Goal: Information Seeking & Learning: Learn about a topic

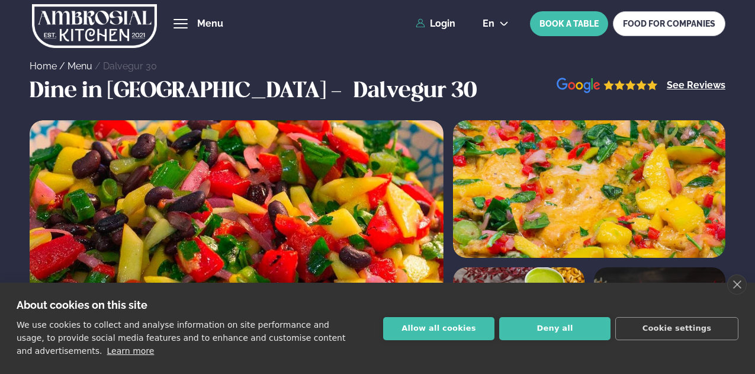
scroll to position [97, 0]
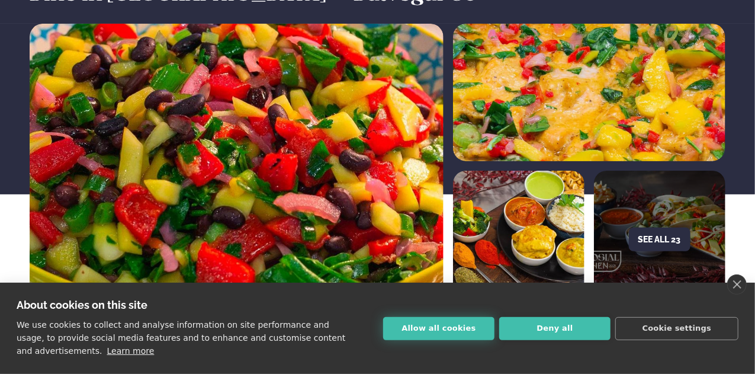
click at [467, 323] on button "Allow all cookies" at bounding box center [438, 328] width 111 height 23
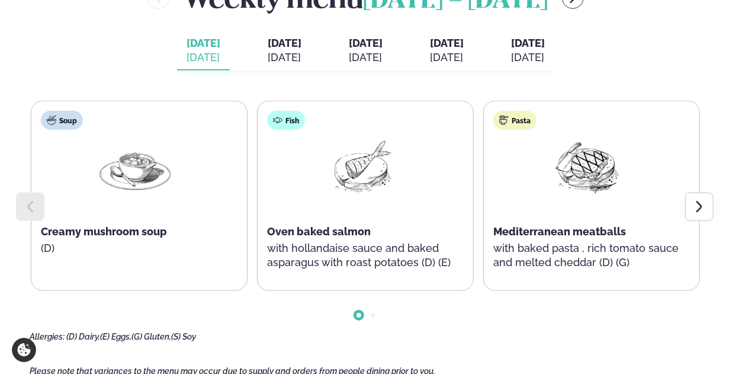
scroll to position [510, 0]
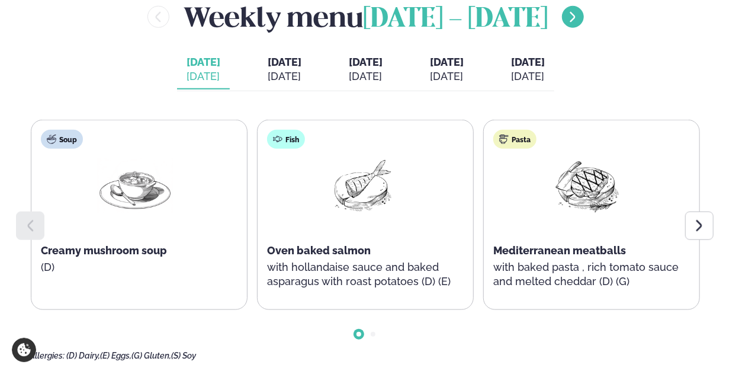
click at [569, 28] on button "menu-btn-right" at bounding box center [573, 17] width 22 height 22
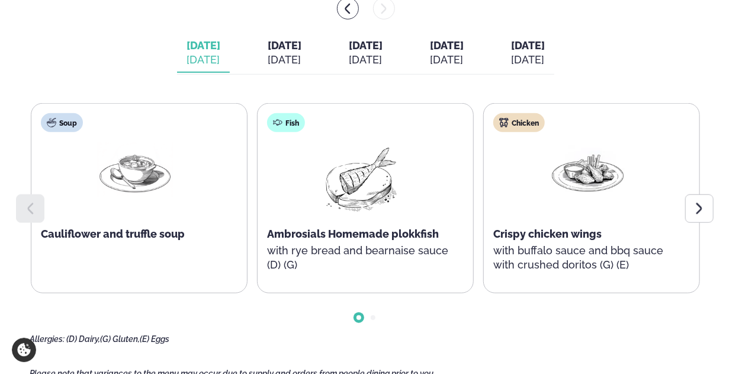
click at [263, 73] on button "[DATE] [DATE]" at bounding box center [284, 53] width 53 height 39
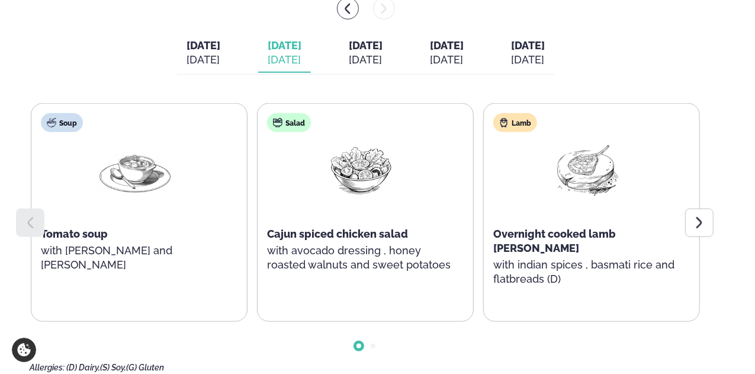
click at [364, 67] on div "[DATE]" at bounding box center [366, 60] width 34 height 14
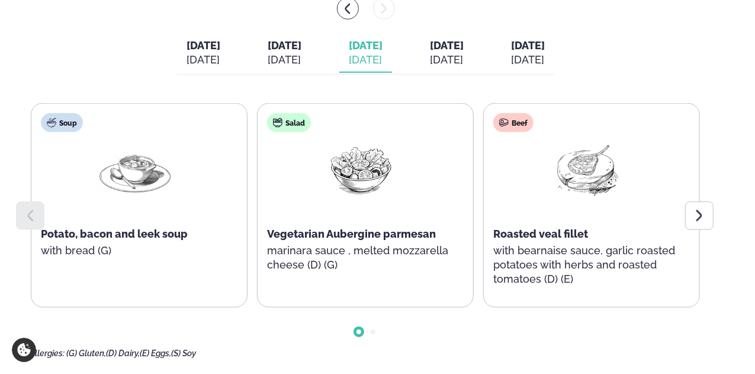
click at [464, 47] on button "[DATE] [DATE]" at bounding box center [446, 53] width 53 height 39
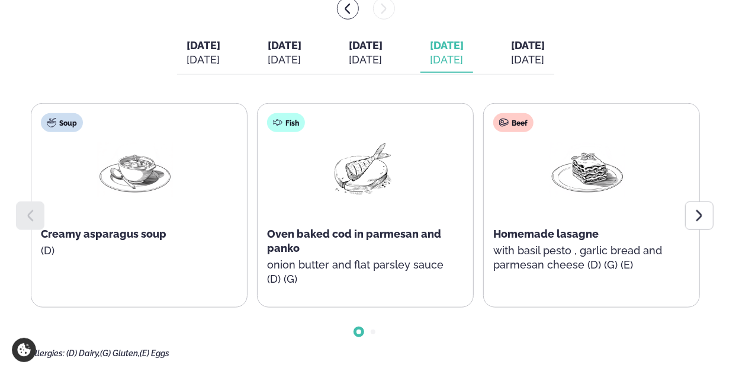
click at [277, 248] on span "Oven baked cod in parmesan and panko" at bounding box center [354, 240] width 174 height 27
click at [554, 61] on button "[DATE] [DATE]" at bounding box center [528, 53] width 53 height 39
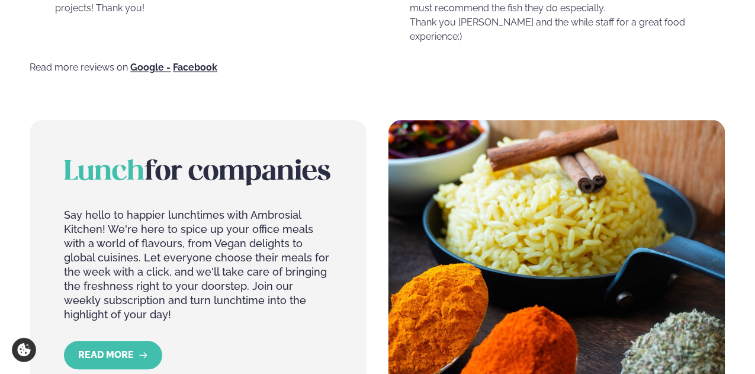
scroll to position [888, 0]
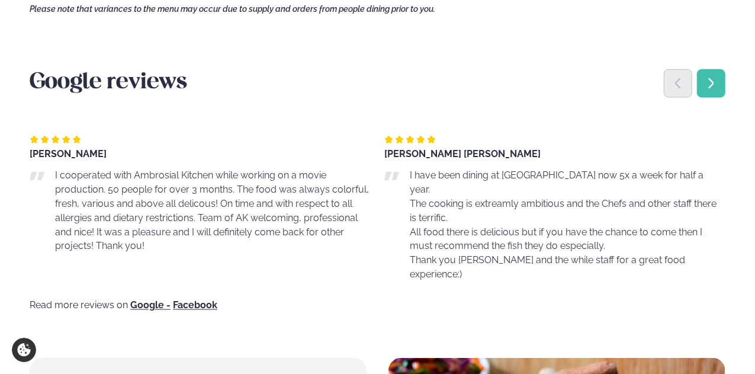
click at [724, 98] on div "Next slide" at bounding box center [711, 83] width 28 height 28
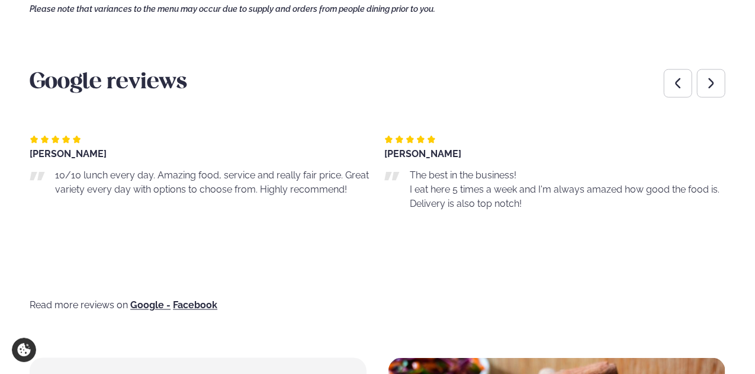
click at [91, 159] on div "[PERSON_NAME]" at bounding box center [200, 153] width 341 height 9
click at [464, 201] on p "The best in the business! I eat here 5 times a week and I'm always amazed how g…" at bounding box center [567, 189] width 315 height 43
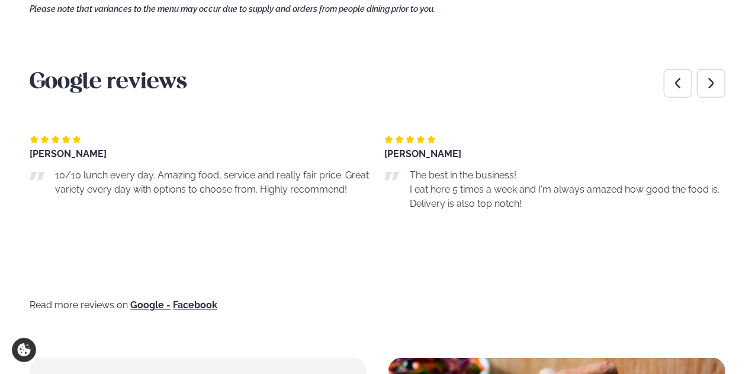
click at [464, 201] on p "The best in the business! I eat here 5 times a week and I'm always amazed how g…" at bounding box center [567, 189] width 315 height 43
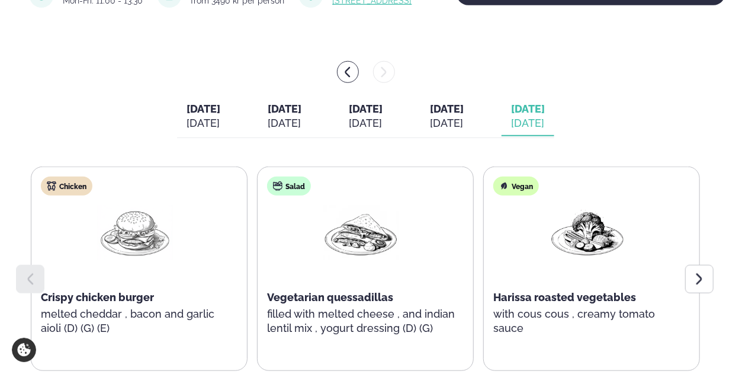
scroll to position [416, 0]
